Goal: Information Seeking & Learning: Find contact information

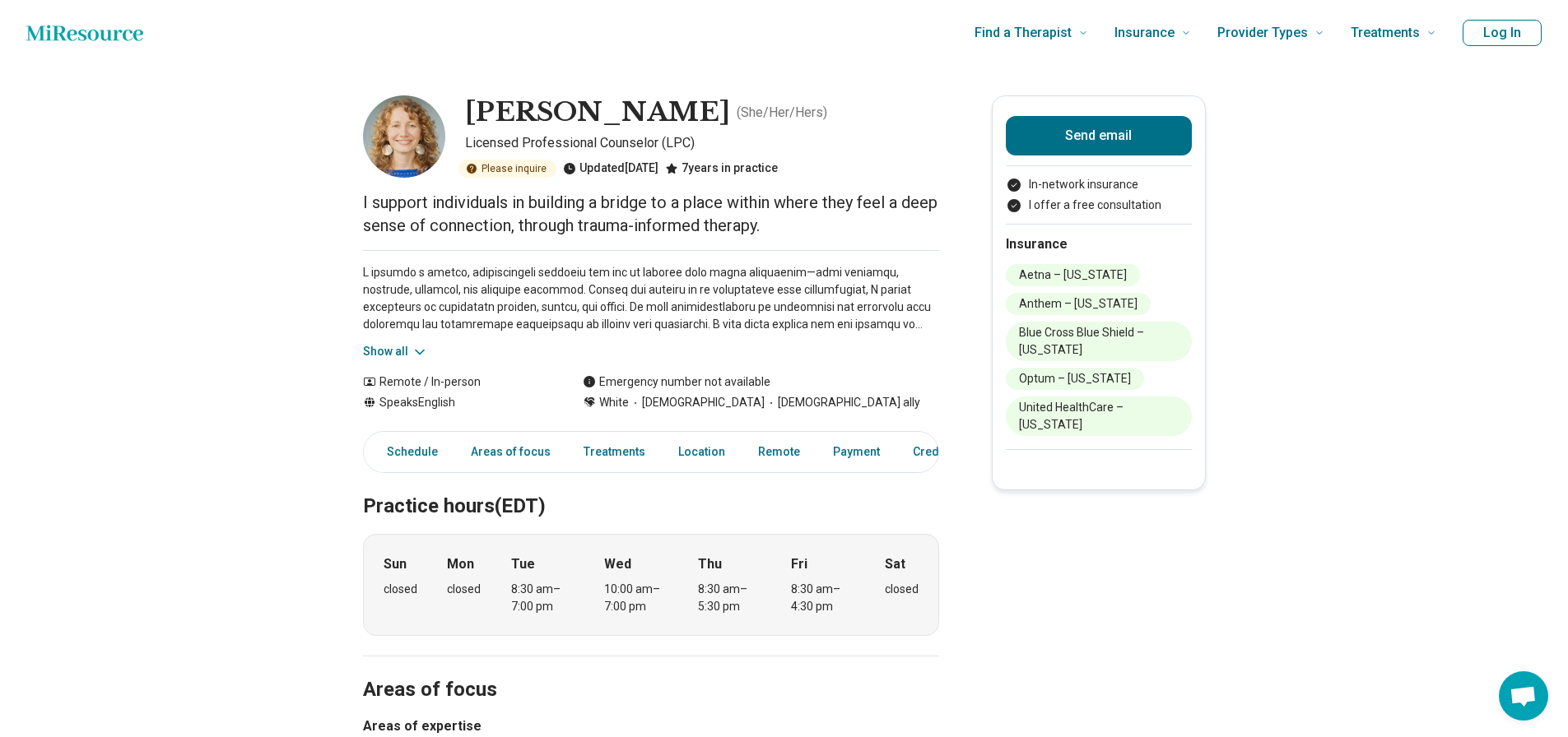
click at [388, 349] on button "Show all" at bounding box center [395, 351] width 65 height 17
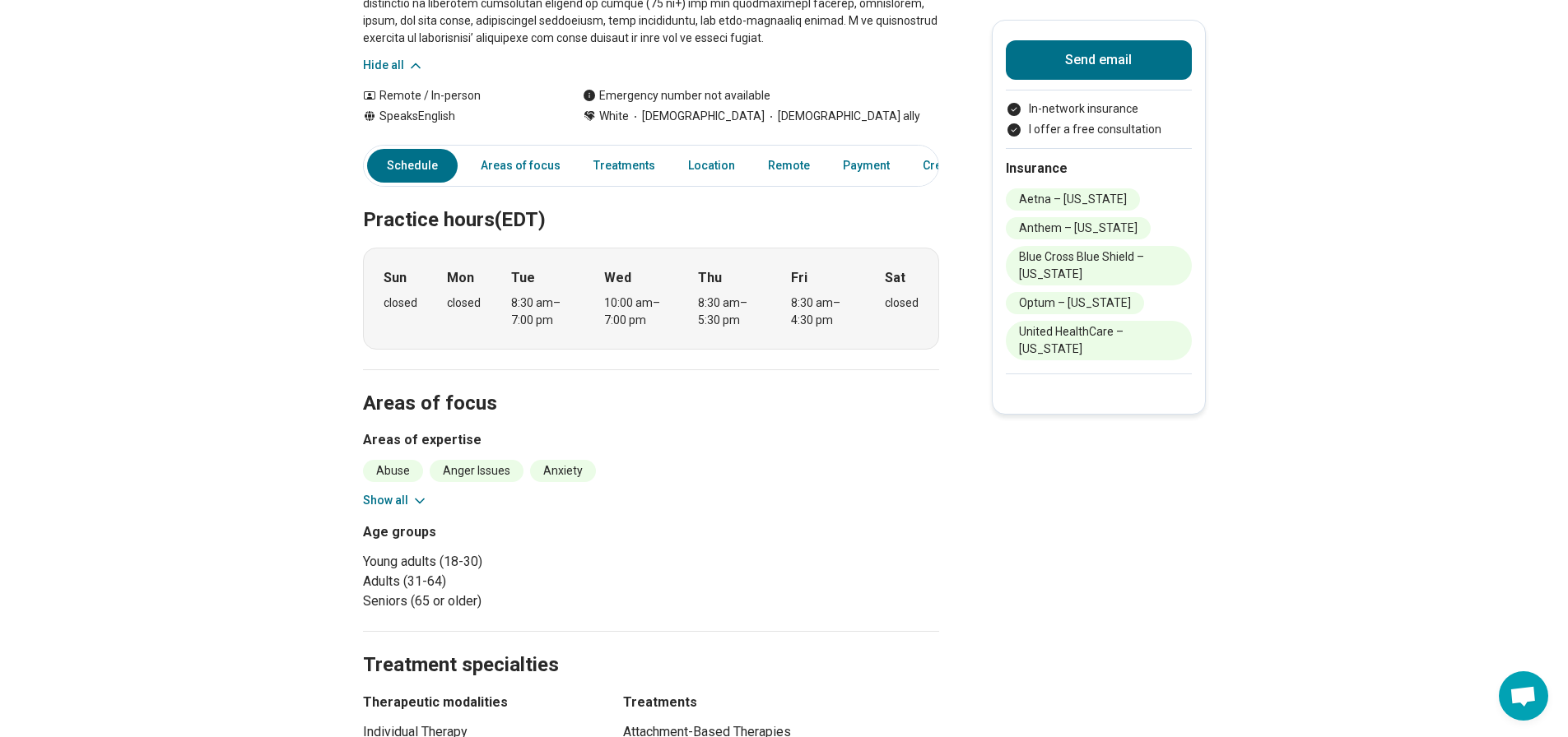
scroll to position [412, 0]
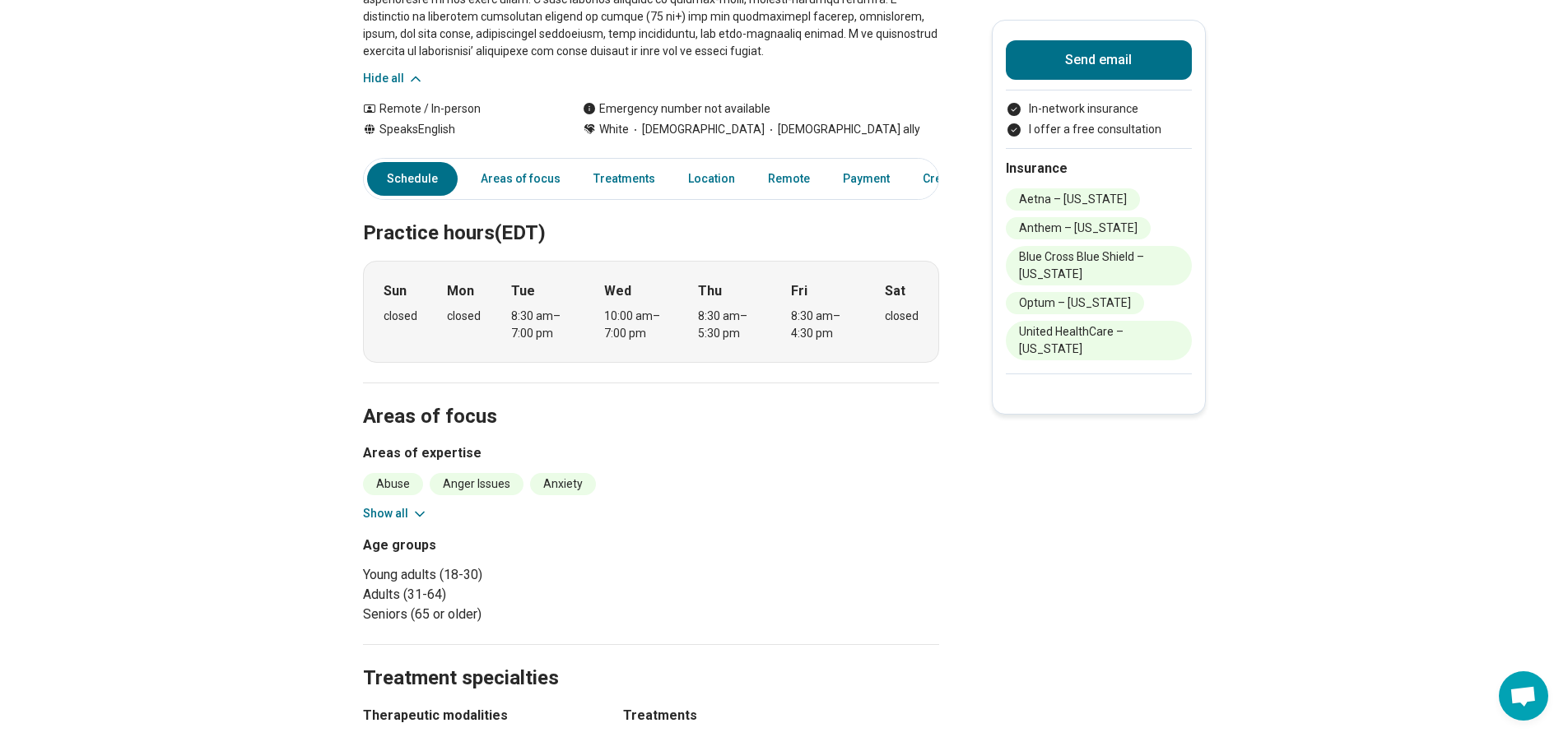
click at [387, 515] on button "Show all" at bounding box center [395, 514] width 65 height 17
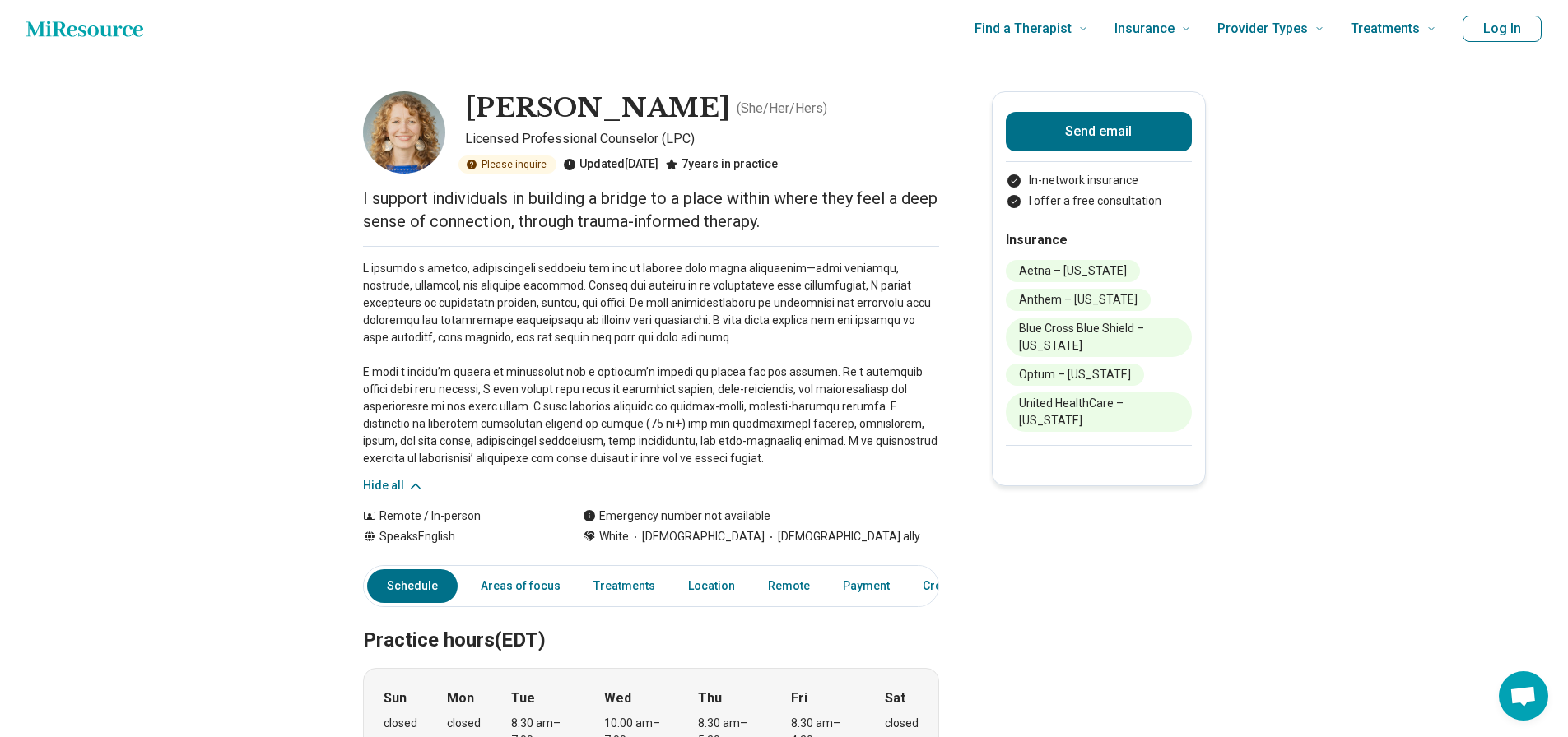
scroll to position [0, 0]
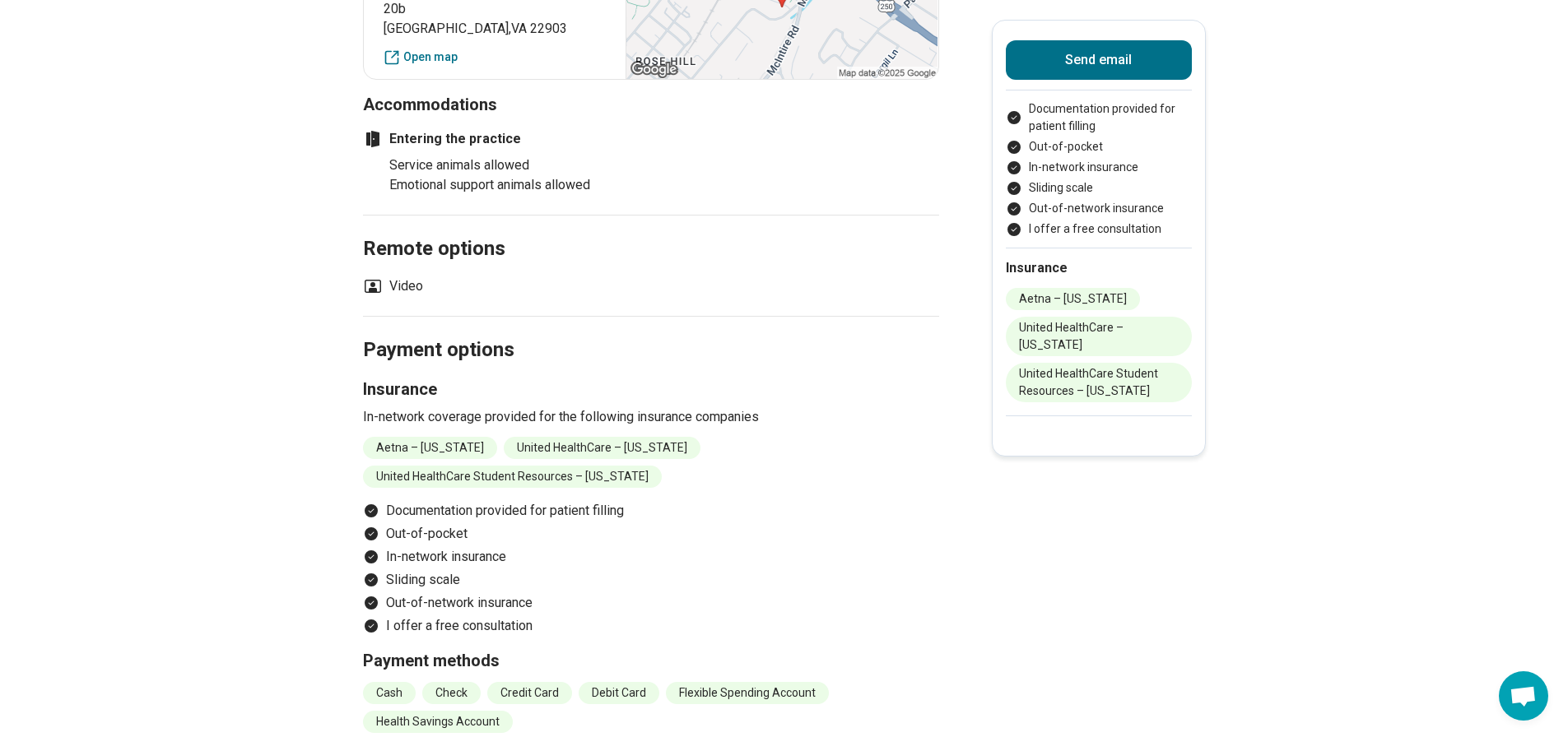
scroll to position [1152, 0]
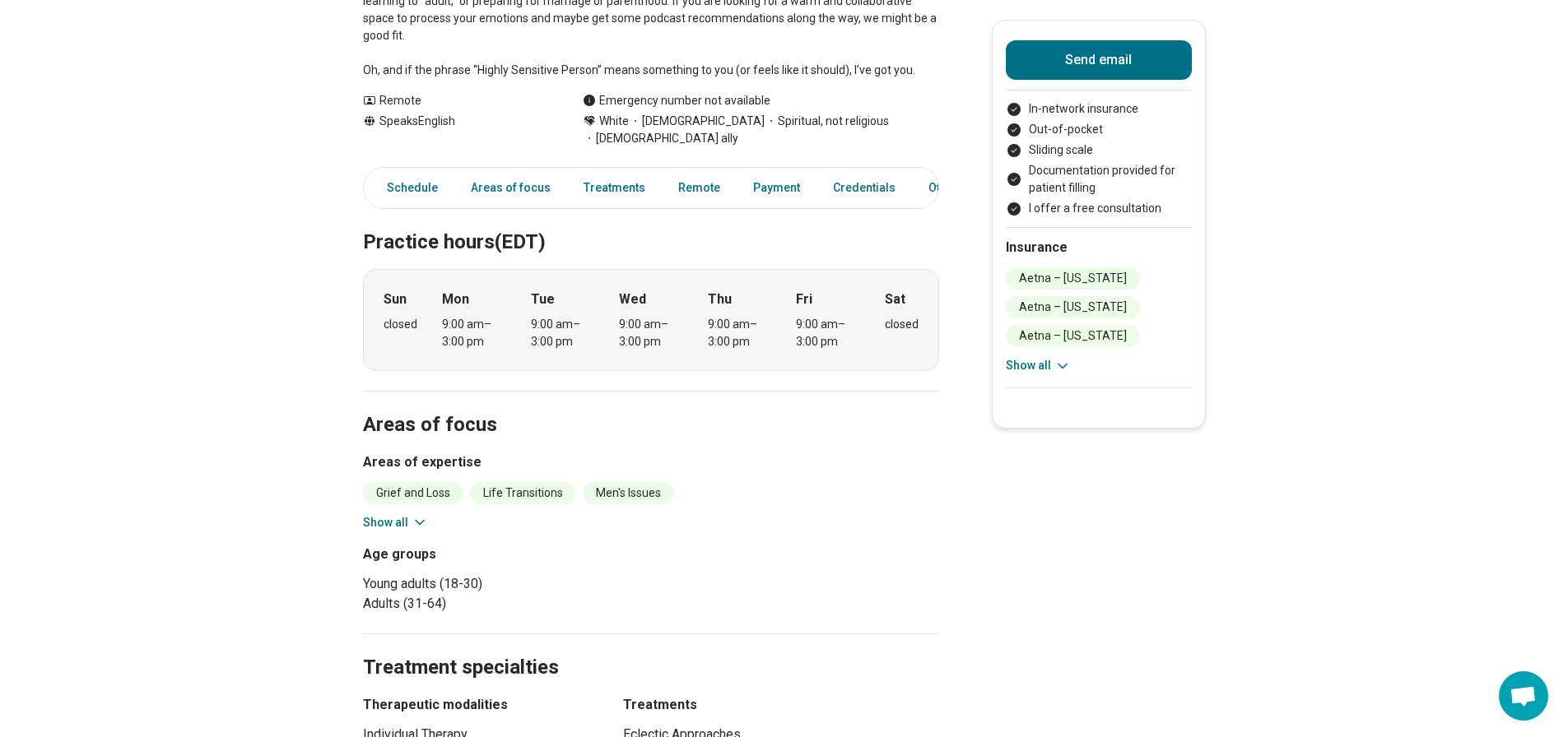
scroll to position [494, 0]
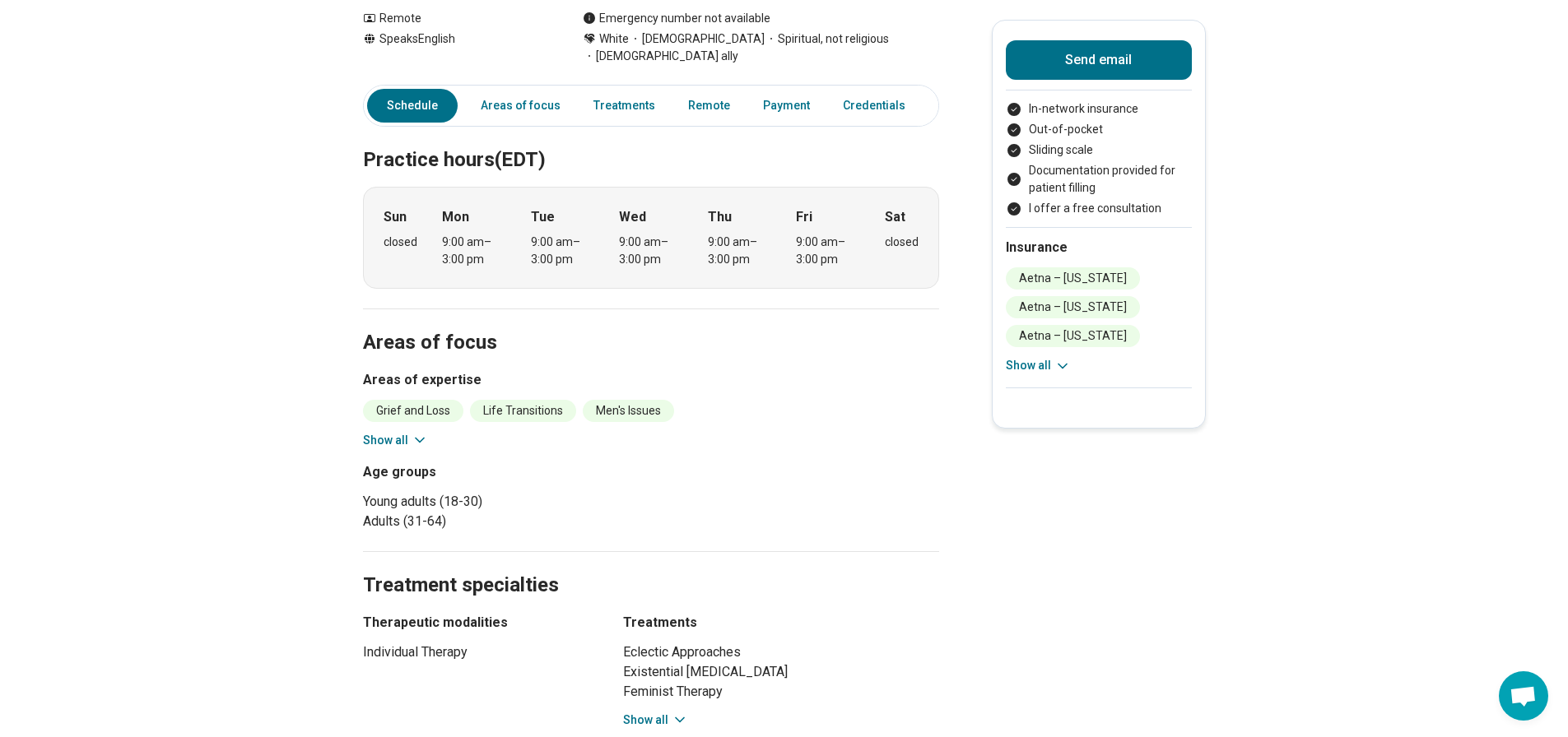
click at [400, 432] on button "Show all" at bounding box center [395, 441] width 65 height 17
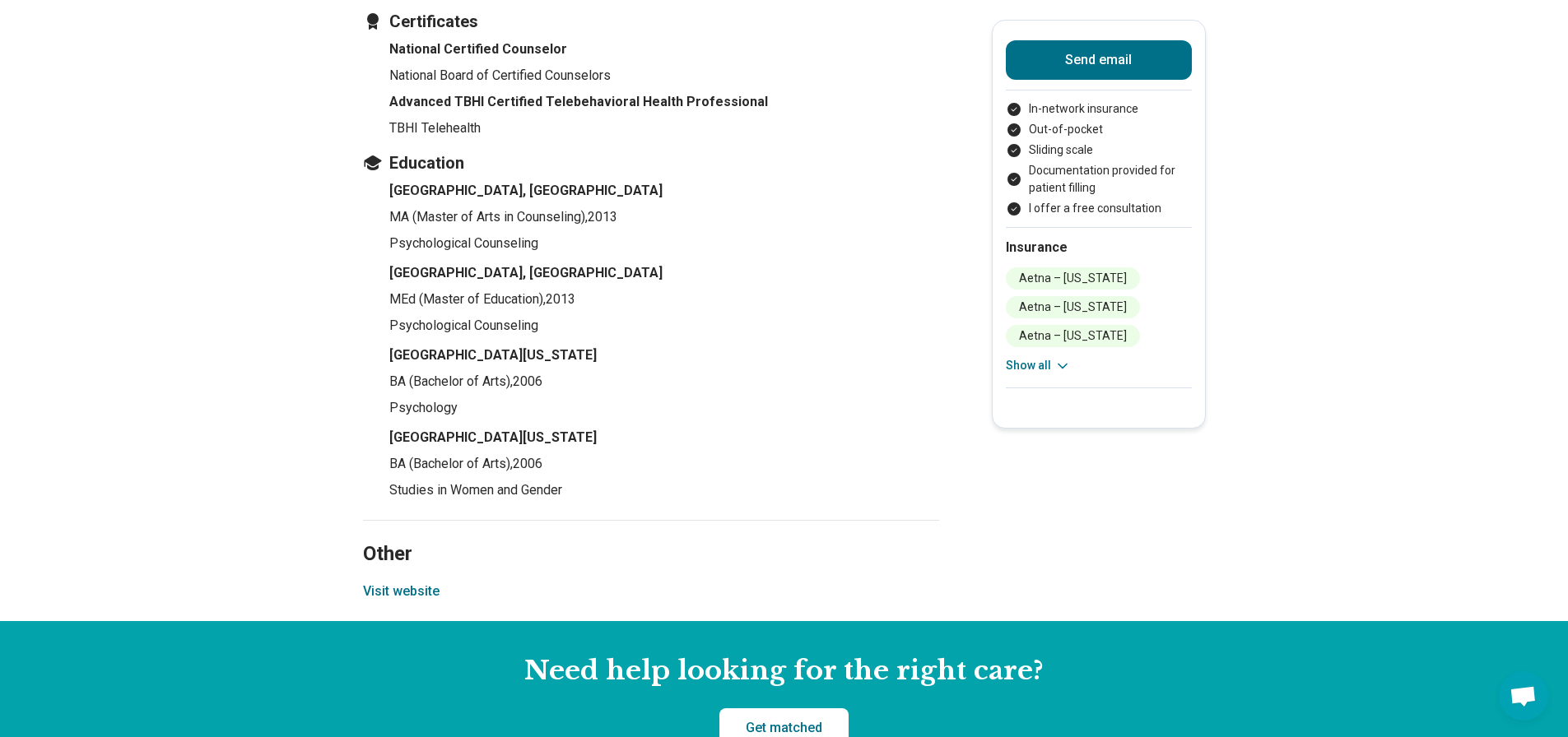
scroll to position [2304, 0]
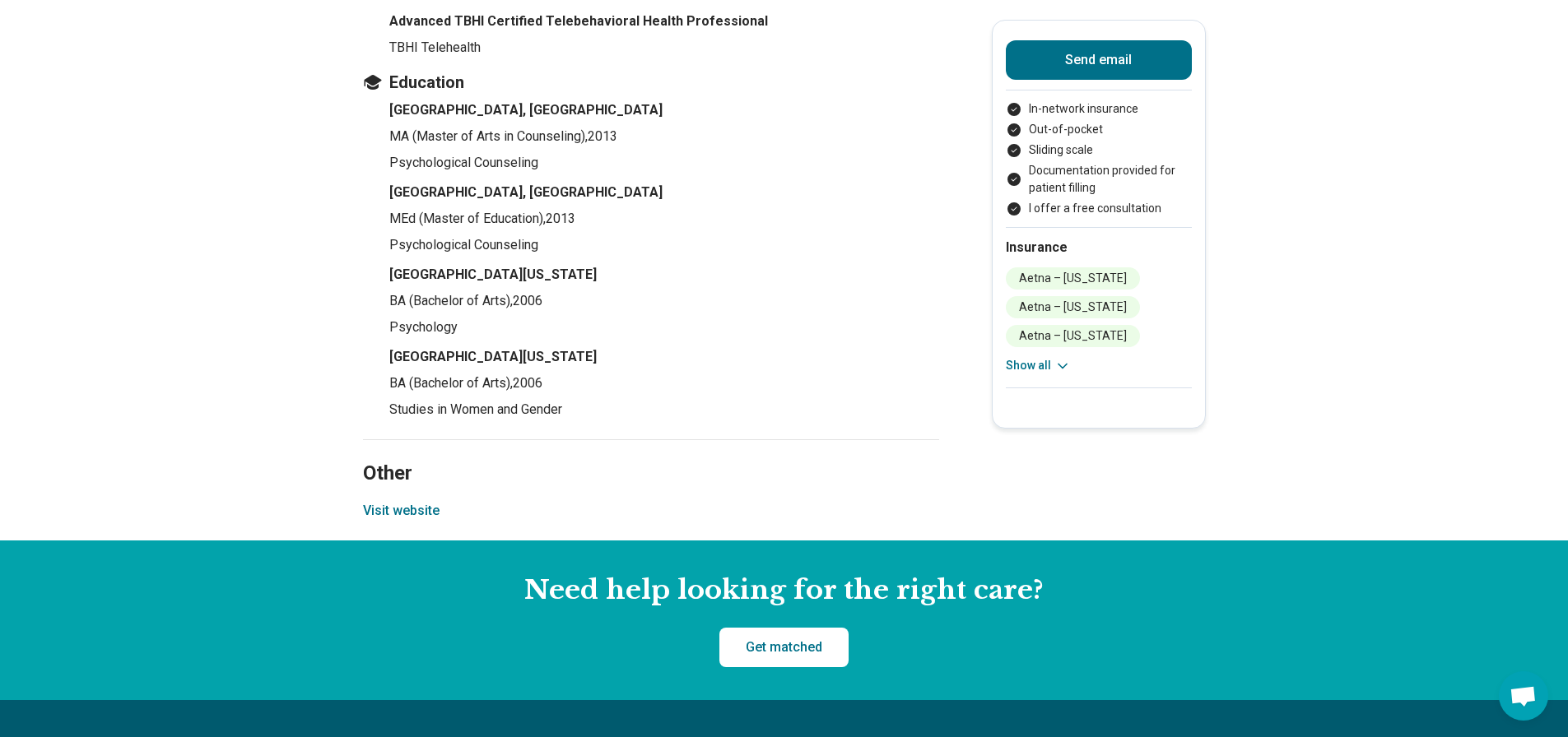
click at [409, 501] on button "Visit website" at bounding box center [401, 511] width 76 height 20
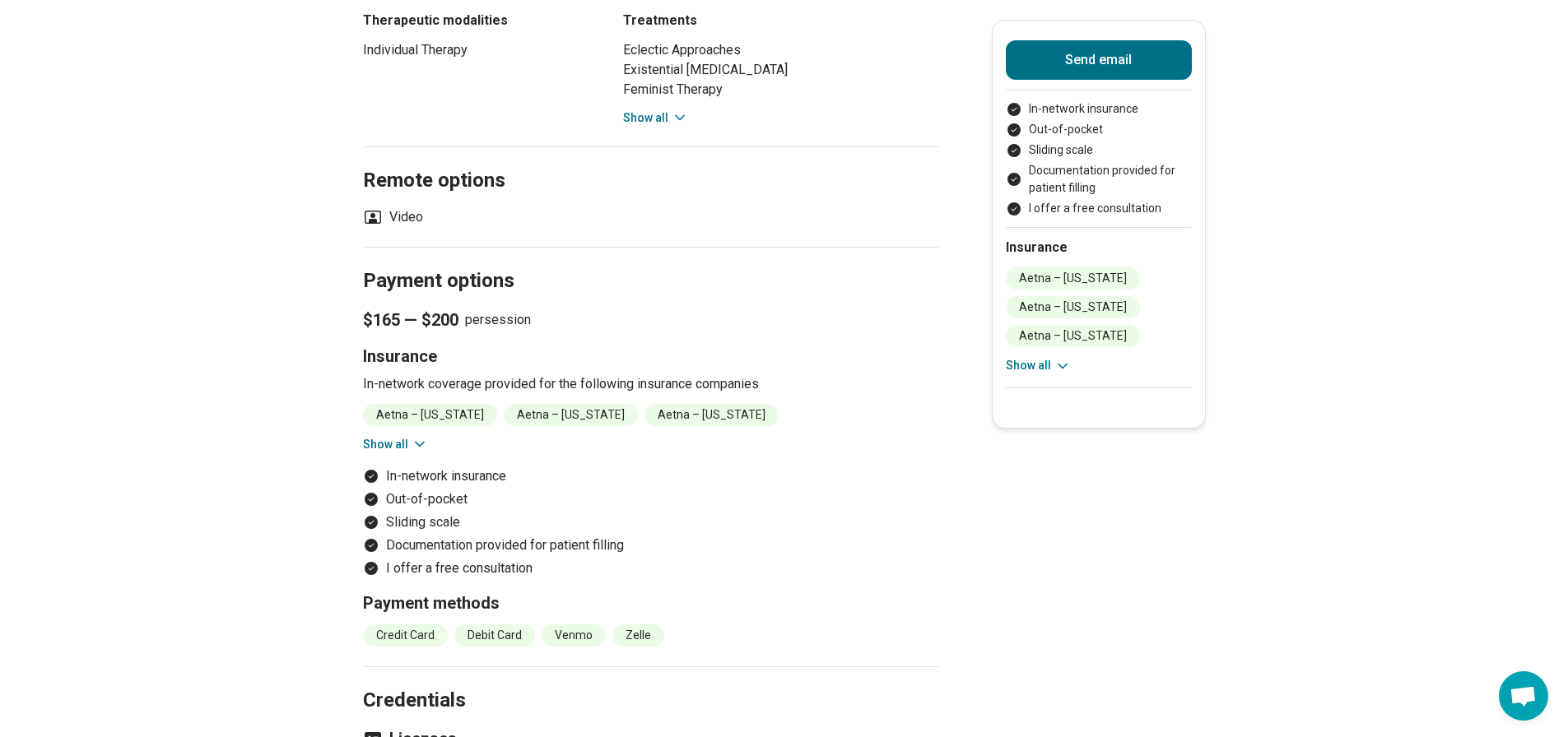
scroll to position [1152, 0]
click at [388, 437] on button "Show all" at bounding box center [395, 446] width 65 height 17
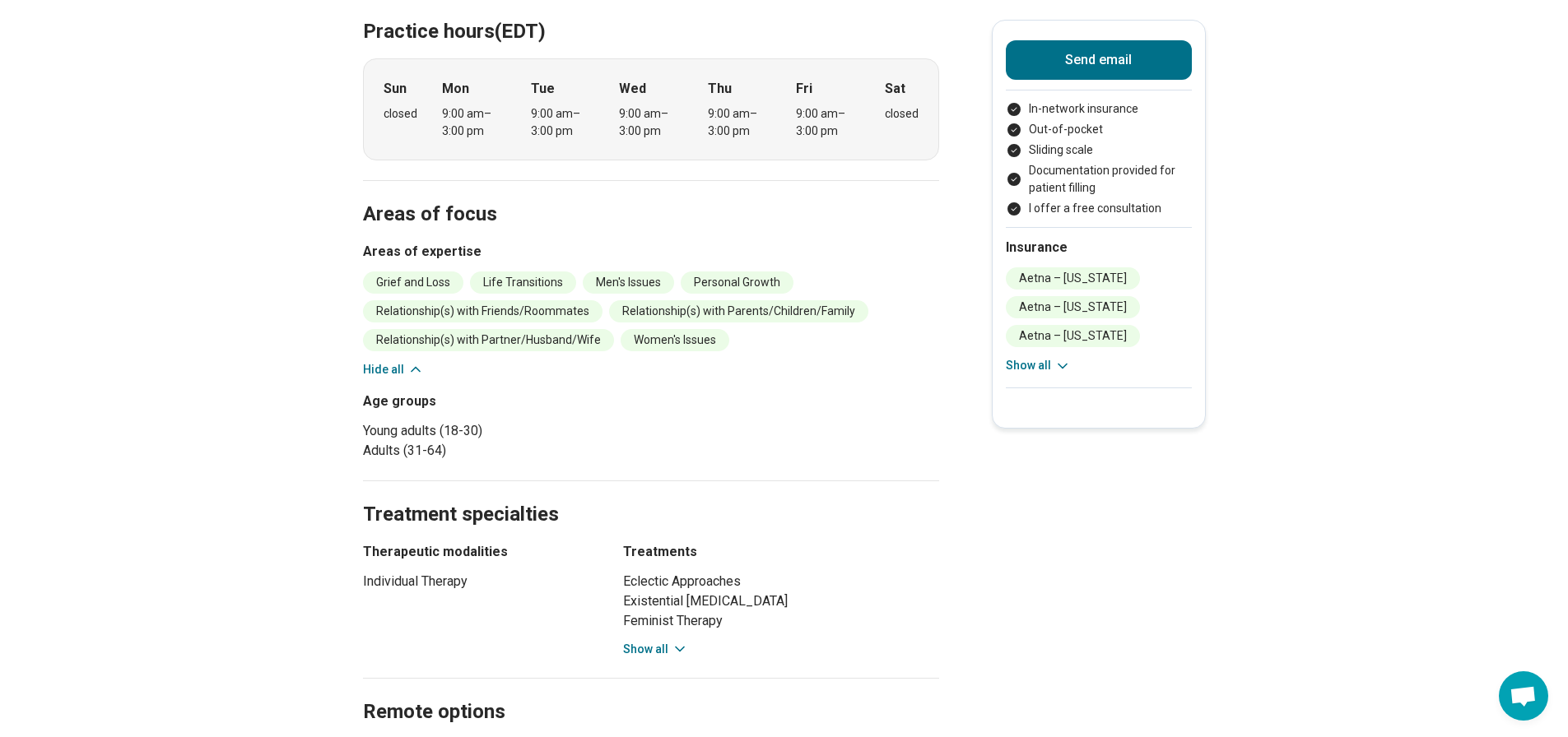
scroll to position [576, 0]
